Goal: Task Accomplishment & Management: Complete application form

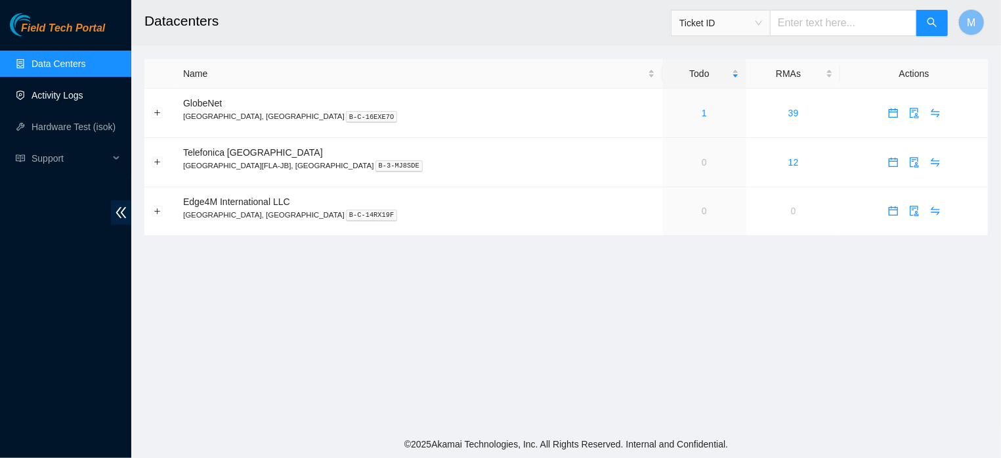
click at [62, 99] on link "Activity Logs" at bounding box center [58, 95] width 52 height 11
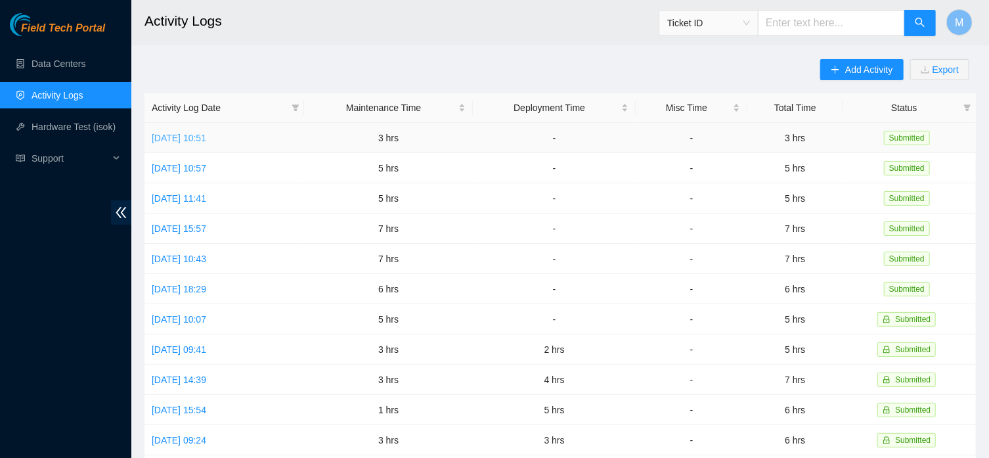
click at [206, 133] on link "[DATE] 10:51" at bounding box center [179, 138] width 55 height 11
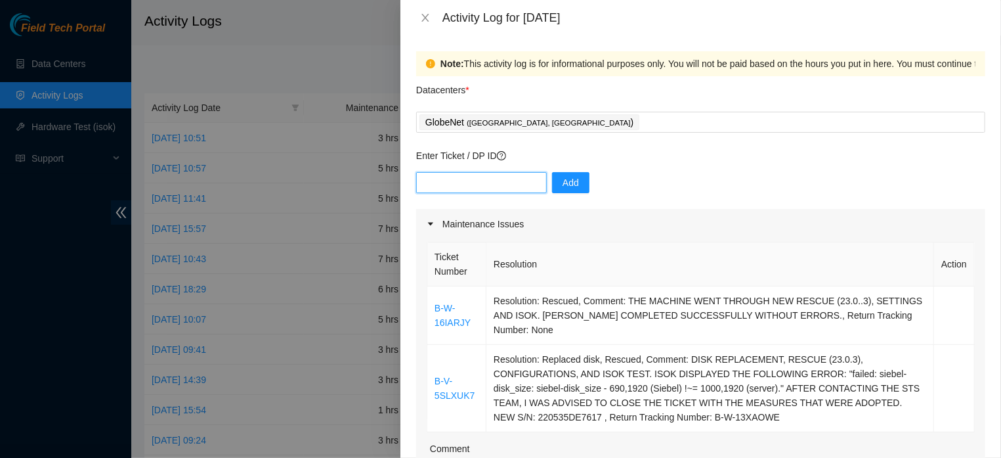
click at [468, 184] on input "text" at bounding box center [481, 182] width 131 height 21
paste input "B-W-16DZB1J"
type input "B-W-16DZB1J"
click at [558, 184] on button "Add" at bounding box center [570, 182] width 37 height 21
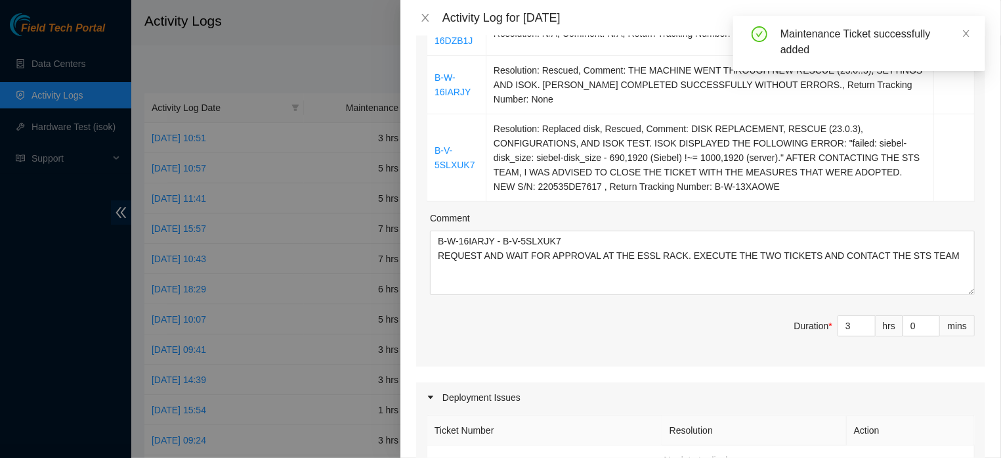
scroll to position [317, 0]
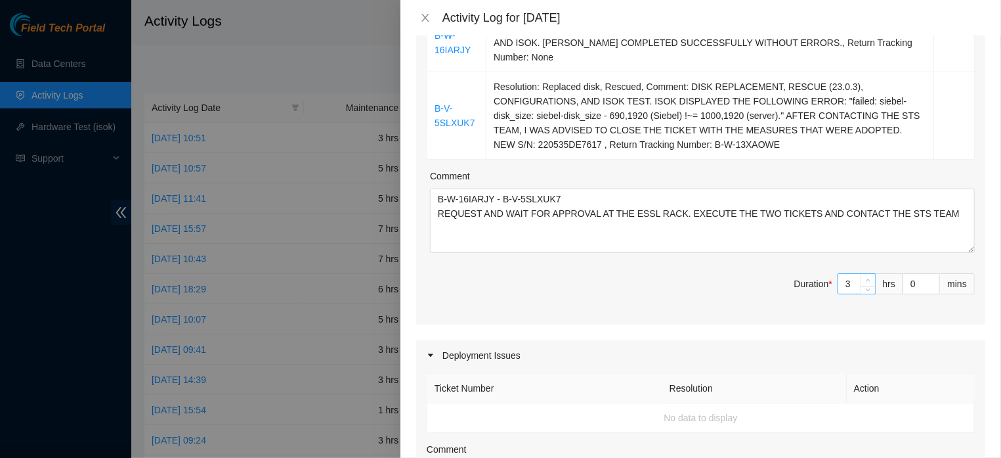
click at [861, 280] on span "Increase Value" at bounding box center [868, 280] width 14 height 12
type input "4"
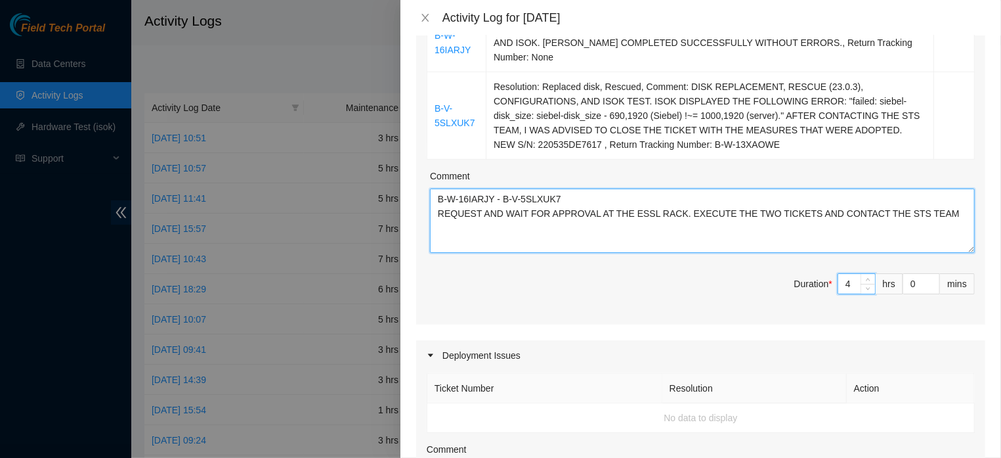
click at [621, 213] on textarea "B-W-16IARJY - B-V-5SLXUK7 REQUEST AND WAIT FOR APPROVAL AT THE ESSL RACK. EXECU…" at bounding box center [702, 220] width 545 height 64
paste textarea "B-W-16DZB1J"
paste textarea "SEPARATION OF MATERIALS (CABLES, OPTICS, FIBERS, RAILS AND OTHER ACCESSORIES) T…"
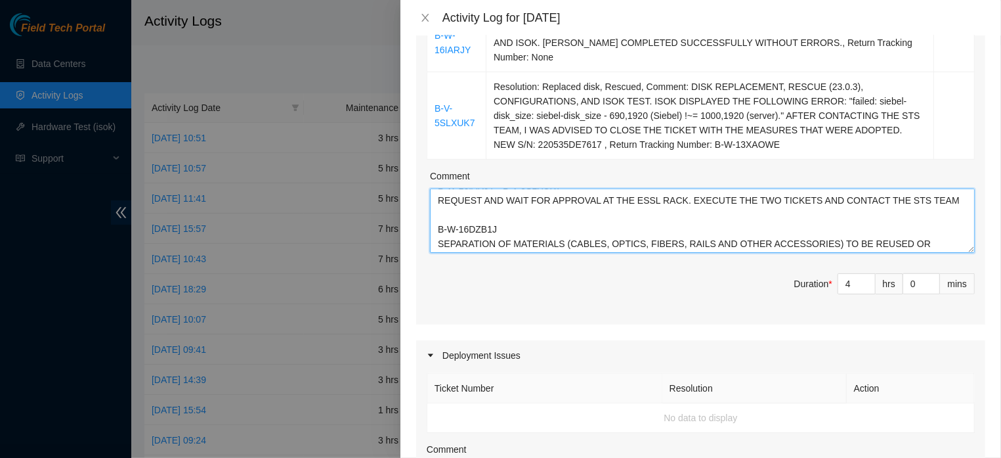
type textarea "B-W-16IARJY - B-V-5SLXUK7 REQUEST AND WAIT FOR APPROVAL AT THE ESSL RACK. EXECU…"
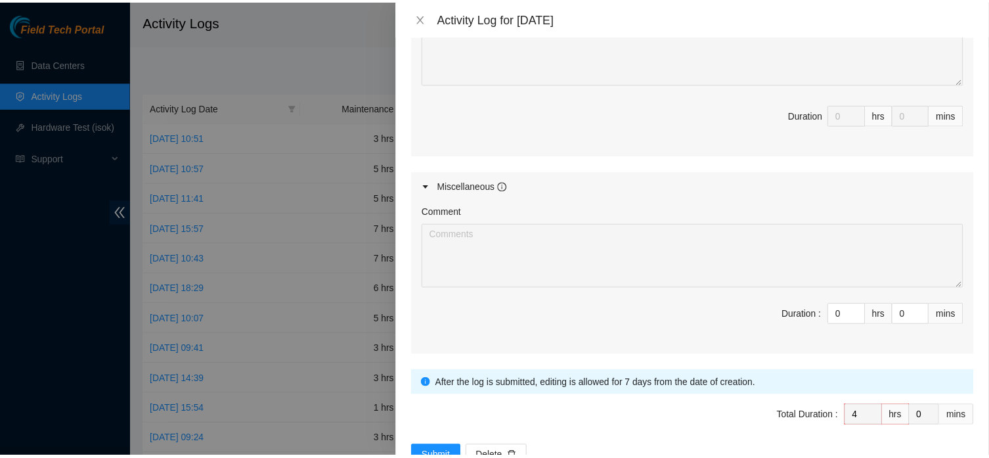
scroll to position [822, 0]
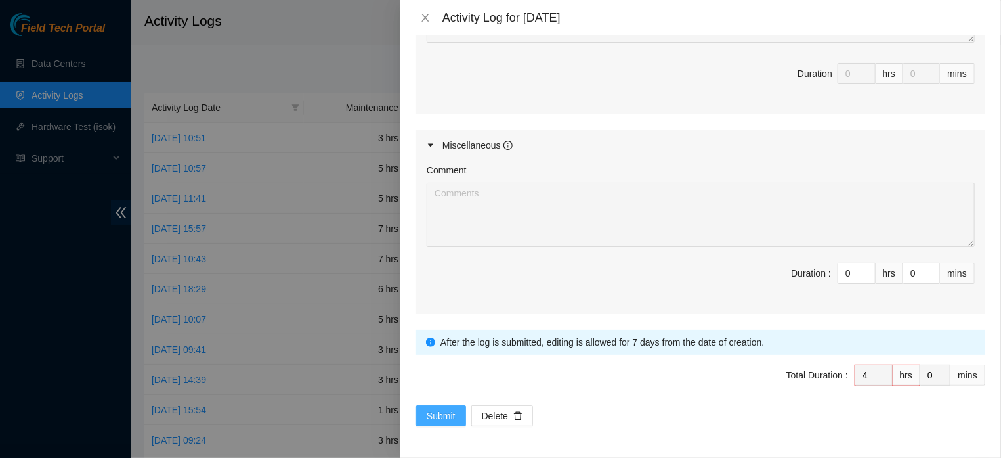
click at [435, 416] on span "Submit" at bounding box center [441, 415] width 29 height 14
